Goal: Transaction & Acquisition: Purchase product/service

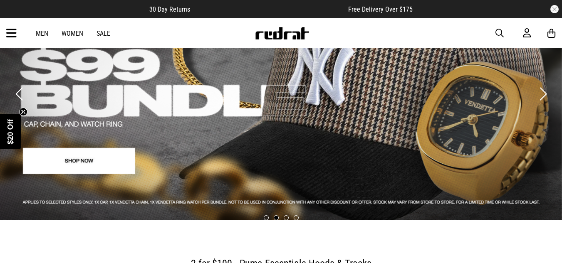
scroll to position [65, 0]
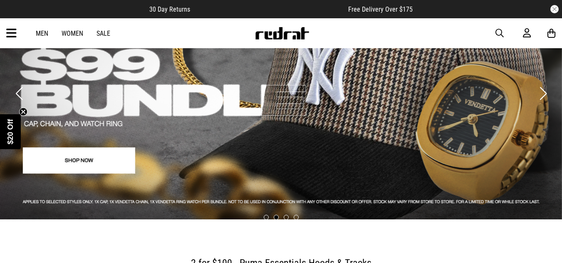
click at [107, 164] on link "2 / 4" at bounding box center [281, 86] width 562 height 266
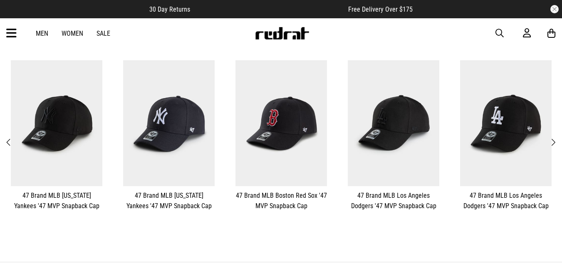
scroll to position [203, 0]
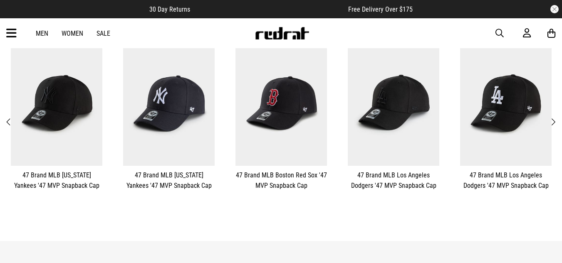
click at [553, 120] on span "Next" at bounding box center [552, 122] width 5 height 10
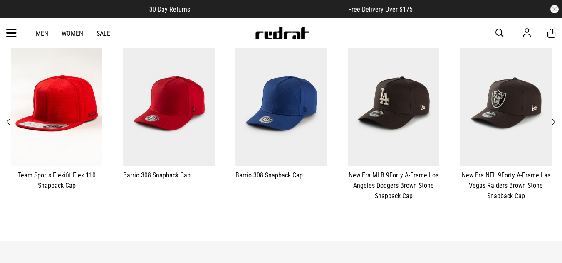
click at [553, 120] on span "Next" at bounding box center [552, 122] width 5 height 10
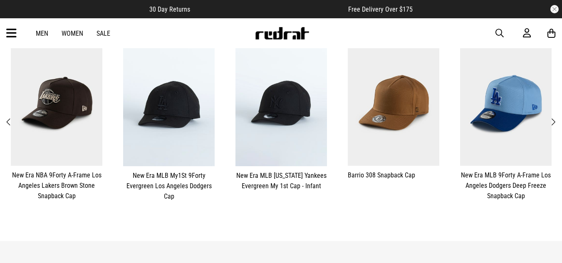
click at [553, 120] on span "Next" at bounding box center [552, 122] width 5 height 10
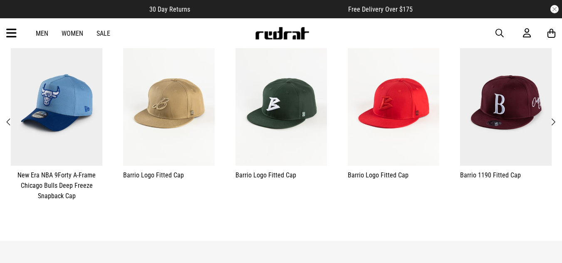
click at [553, 118] on span "Next" at bounding box center [552, 122] width 5 height 10
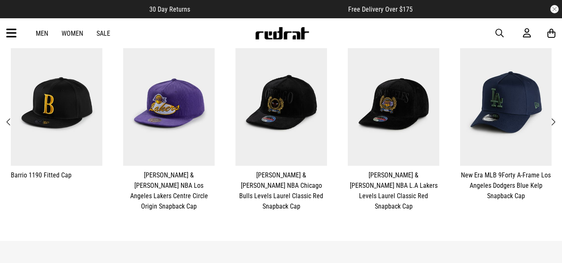
click at [553, 118] on span "Next" at bounding box center [552, 122] width 5 height 10
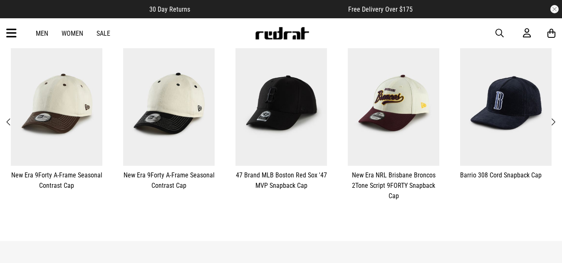
click at [553, 118] on span "Next" at bounding box center [552, 122] width 5 height 10
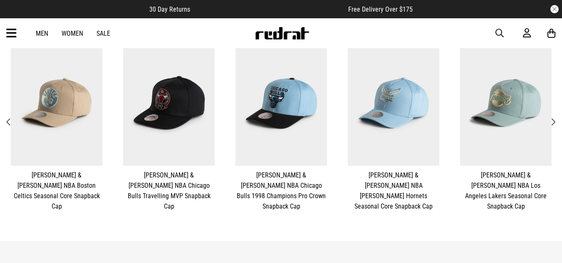
click at [553, 118] on span "Next" at bounding box center [552, 122] width 5 height 10
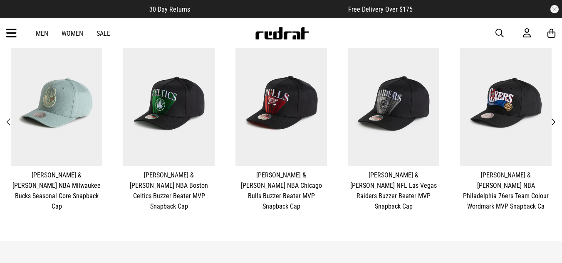
click at [553, 118] on span "Next" at bounding box center [552, 122] width 5 height 10
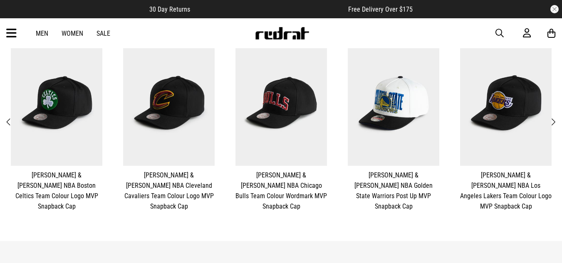
click at [553, 118] on span "Next" at bounding box center [552, 122] width 5 height 10
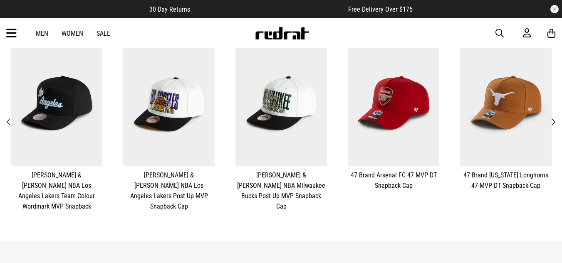
click at [553, 117] on span "Next" at bounding box center [552, 122] width 5 height 10
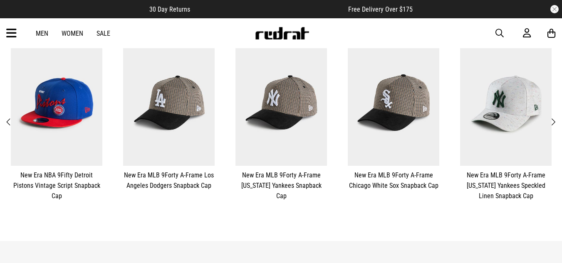
click at [553, 117] on span "Next" at bounding box center [552, 122] width 5 height 10
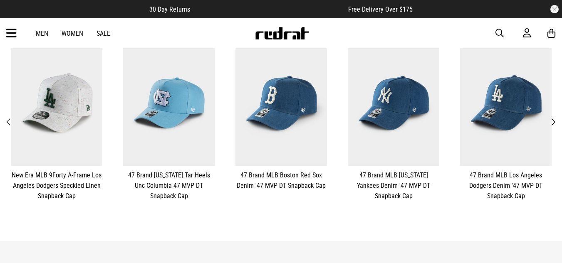
click at [553, 117] on span "Next" at bounding box center [552, 122] width 5 height 10
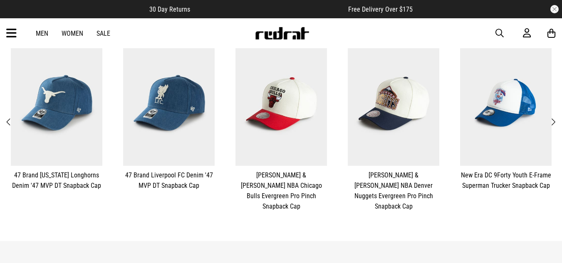
click at [553, 117] on span "Next" at bounding box center [552, 122] width 5 height 10
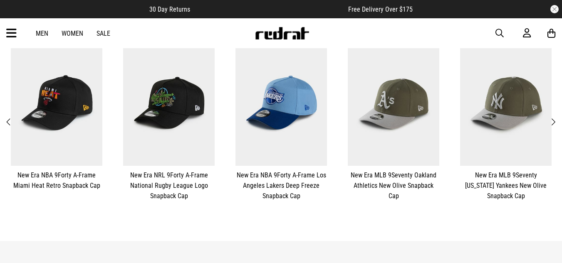
click at [553, 117] on span "Next" at bounding box center [552, 122] width 5 height 10
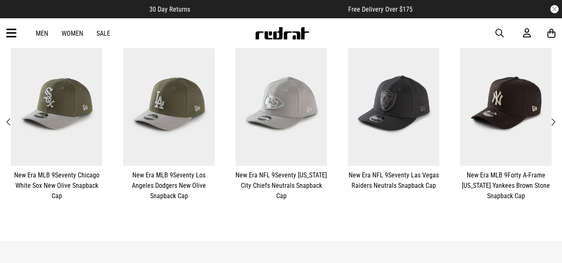
click at [554, 117] on span "Next" at bounding box center [552, 122] width 5 height 10
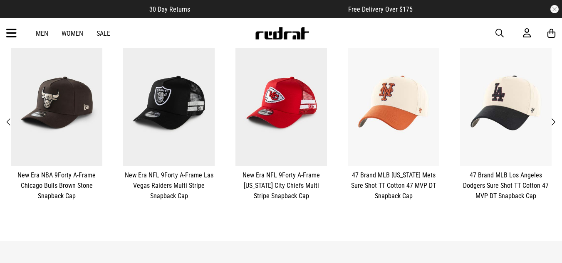
click at [554, 117] on span "Next" at bounding box center [552, 122] width 5 height 10
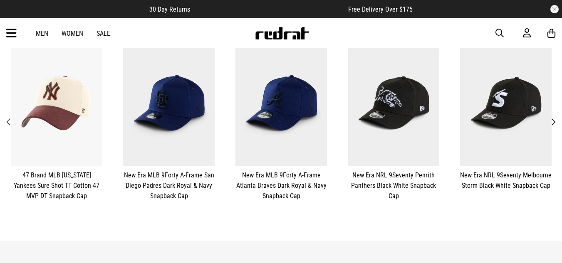
click at [554, 117] on span "Next" at bounding box center [552, 122] width 5 height 10
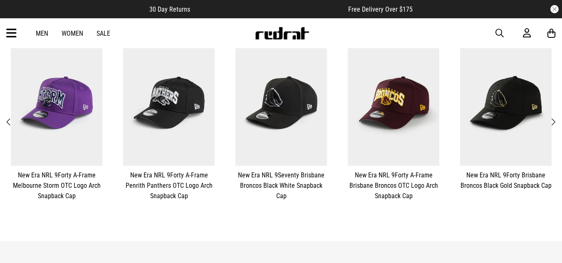
click at [554, 117] on span "Next" at bounding box center [552, 122] width 5 height 10
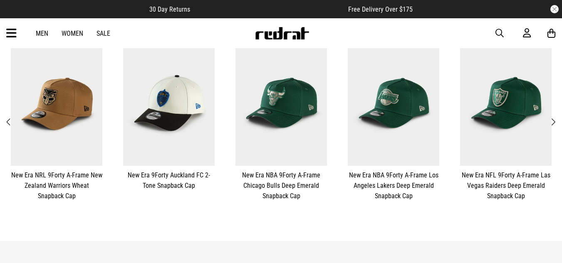
click at [554, 117] on span "Next" at bounding box center [552, 122] width 5 height 10
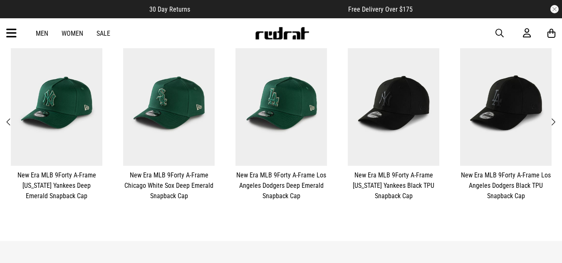
click at [554, 117] on span "Next" at bounding box center [552, 122] width 5 height 10
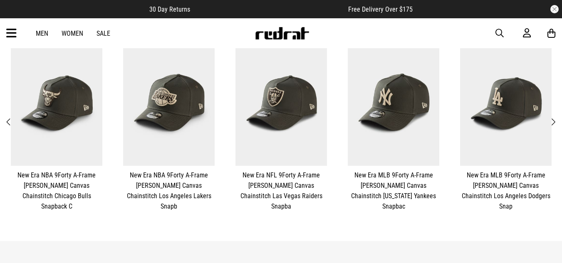
click at [554, 117] on span "Next" at bounding box center [552, 122] width 5 height 10
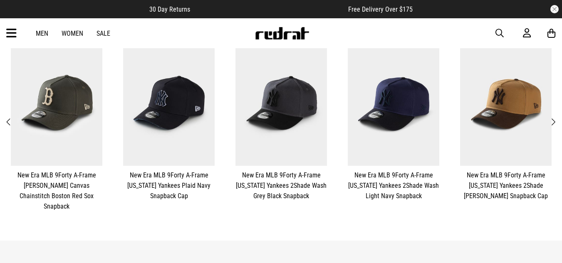
click at [554, 117] on span "Next" at bounding box center [552, 122] width 5 height 10
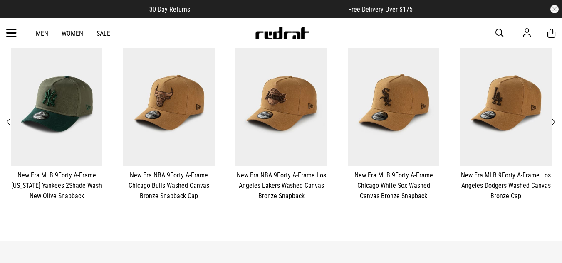
click at [554, 117] on span "Next" at bounding box center [552, 122] width 5 height 10
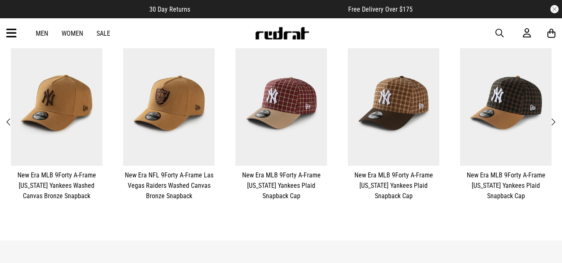
click at [554, 117] on span "Next" at bounding box center [552, 122] width 5 height 10
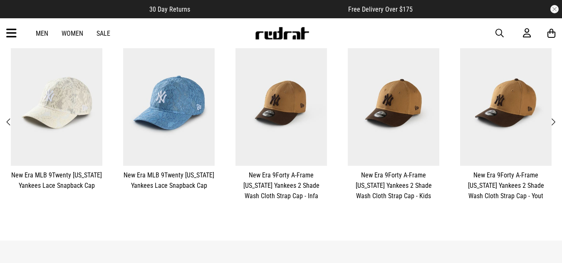
click at [554, 117] on span "Next" at bounding box center [552, 122] width 5 height 10
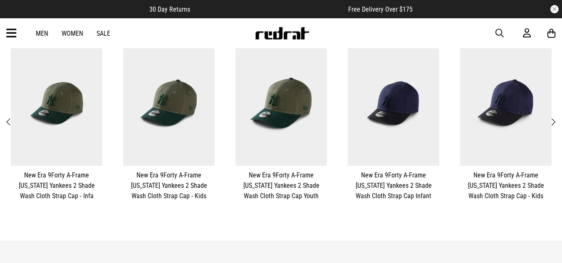
click at [554, 117] on span "Next" at bounding box center [552, 122] width 5 height 10
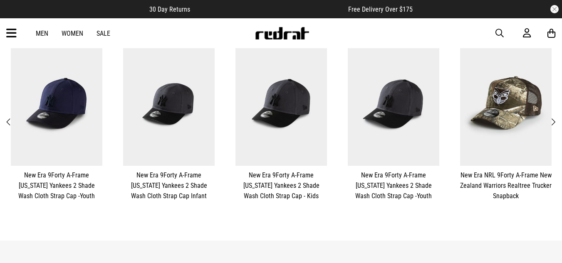
click at [554, 117] on span "Next" at bounding box center [552, 122] width 5 height 10
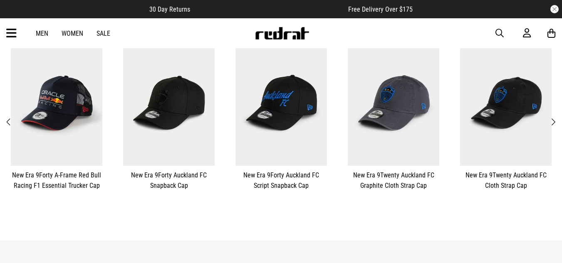
click at [554, 117] on span "Next" at bounding box center [552, 122] width 5 height 10
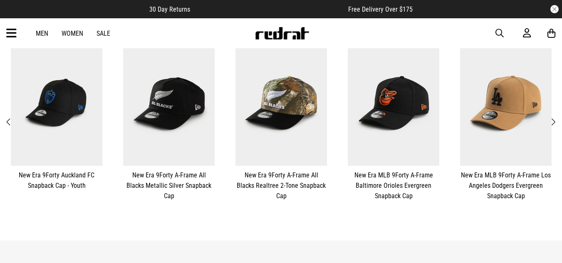
click at [554, 117] on span "Next" at bounding box center [552, 122] width 5 height 10
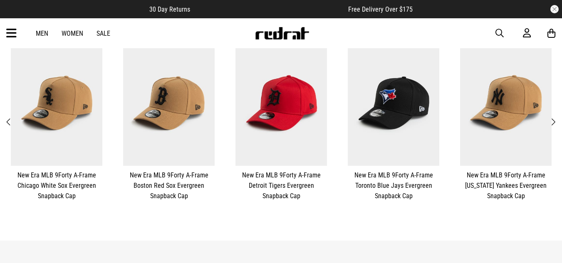
click at [554, 117] on span "Next" at bounding box center [552, 122] width 5 height 10
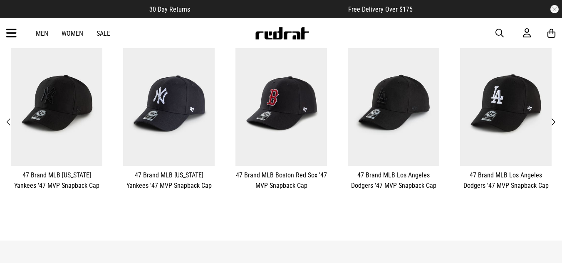
click at [554, 117] on span "Next" at bounding box center [552, 122] width 5 height 10
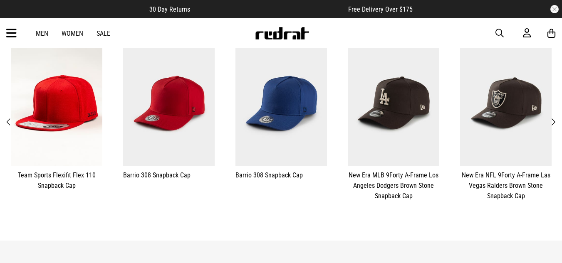
click at [554, 117] on span "Next" at bounding box center [552, 122] width 5 height 10
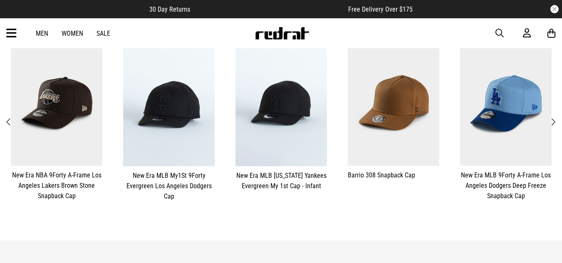
click at [554, 117] on span "Next" at bounding box center [552, 122] width 5 height 10
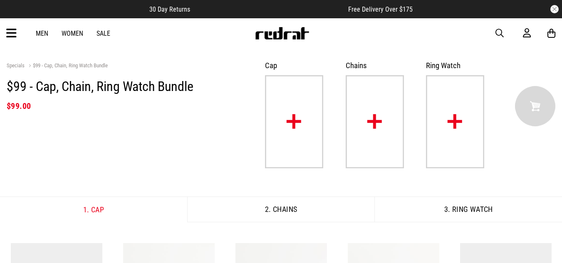
scroll to position [1, 0]
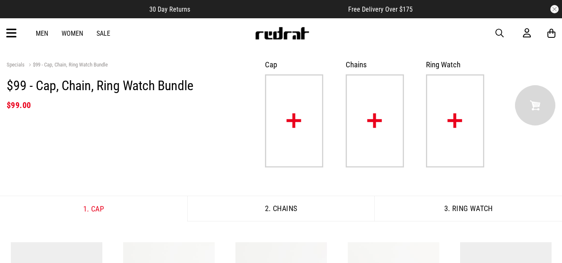
click at [312, 108] on img at bounding box center [294, 120] width 58 height 93
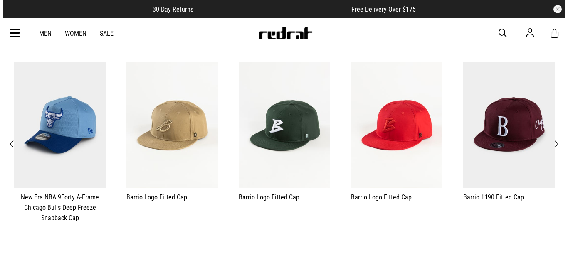
scroll to position [182, 0]
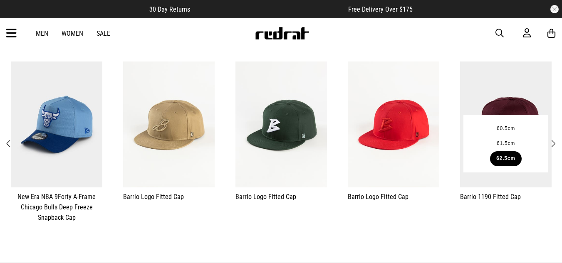
click at [500, 162] on button "62.5cm" at bounding box center [506, 158] width 32 height 15
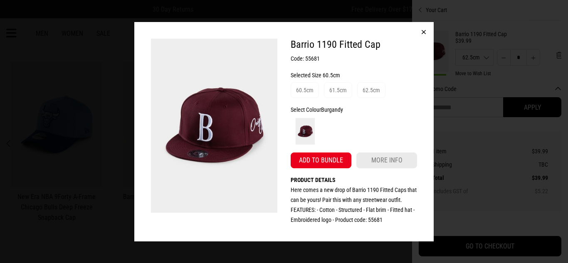
click at [424, 35] on button "button" at bounding box center [424, 32] width 20 height 20
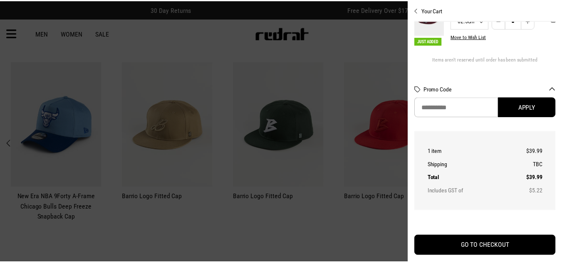
scroll to position [0, 0]
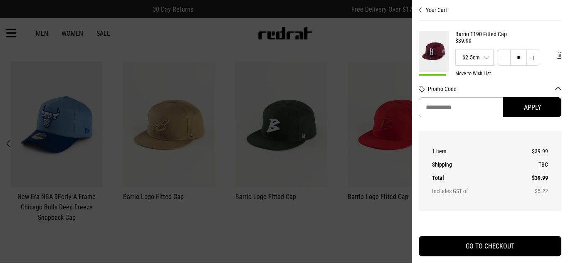
click at [429, 10] on button "Your Cart" at bounding box center [490, 6] width 143 height 13
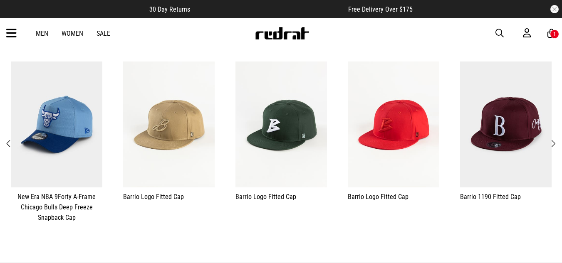
click at [35, 31] on div "Men Women Sale" at bounding box center [73, 34] width 88 height 8
click at [40, 33] on link "Men" at bounding box center [42, 34] width 12 height 8
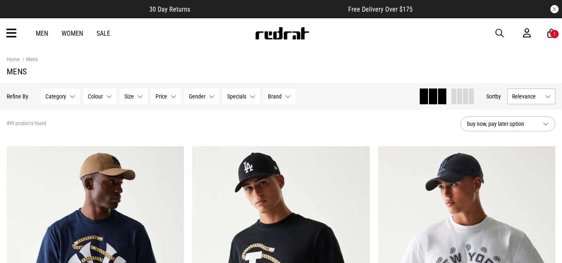
click at [14, 35] on icon at bounding box center [11, 34] width 10 height 14
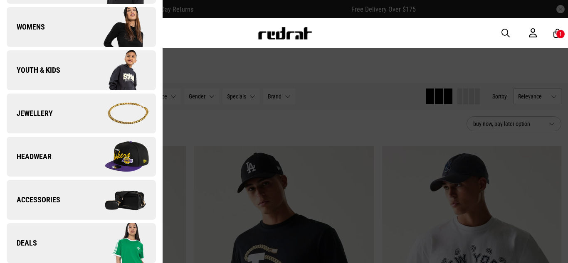
click at [65, 162] on link "Headwear" at bounding box center [81, 157] width 149 height 40
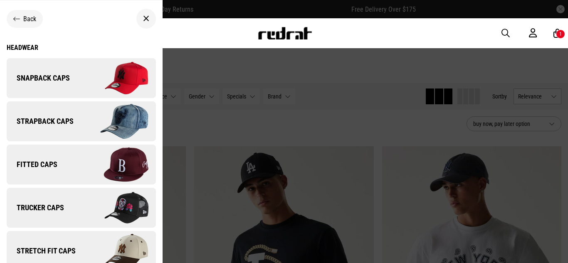
click at [62, 162] on link "Fitted Caps" at bounding box center [81, 165] width 149 height 40
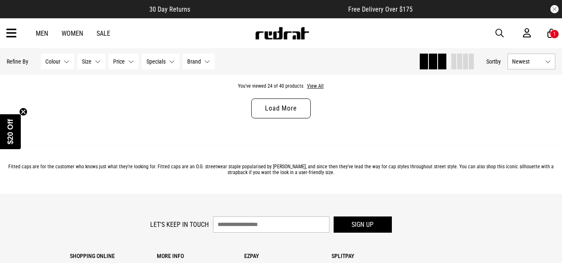
scroll to position [2568, 0]
click at [314, 91] on button "View All" at bounding box center [314, 87] width 17 height 7
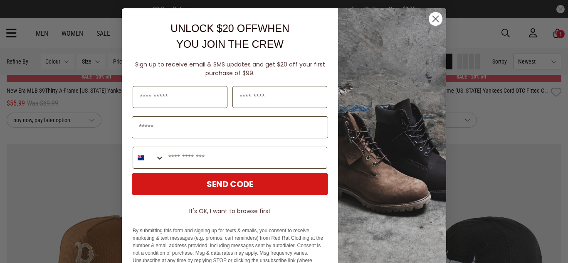
click at [431, 18] on circle "Close dialog" at bounding box center [436, 19] width 14 height 14
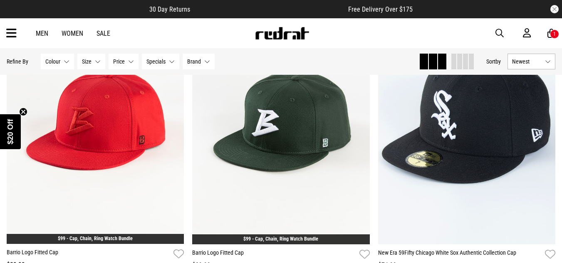
scroll to position [3878, 0]
